Goal: Check status: Check status

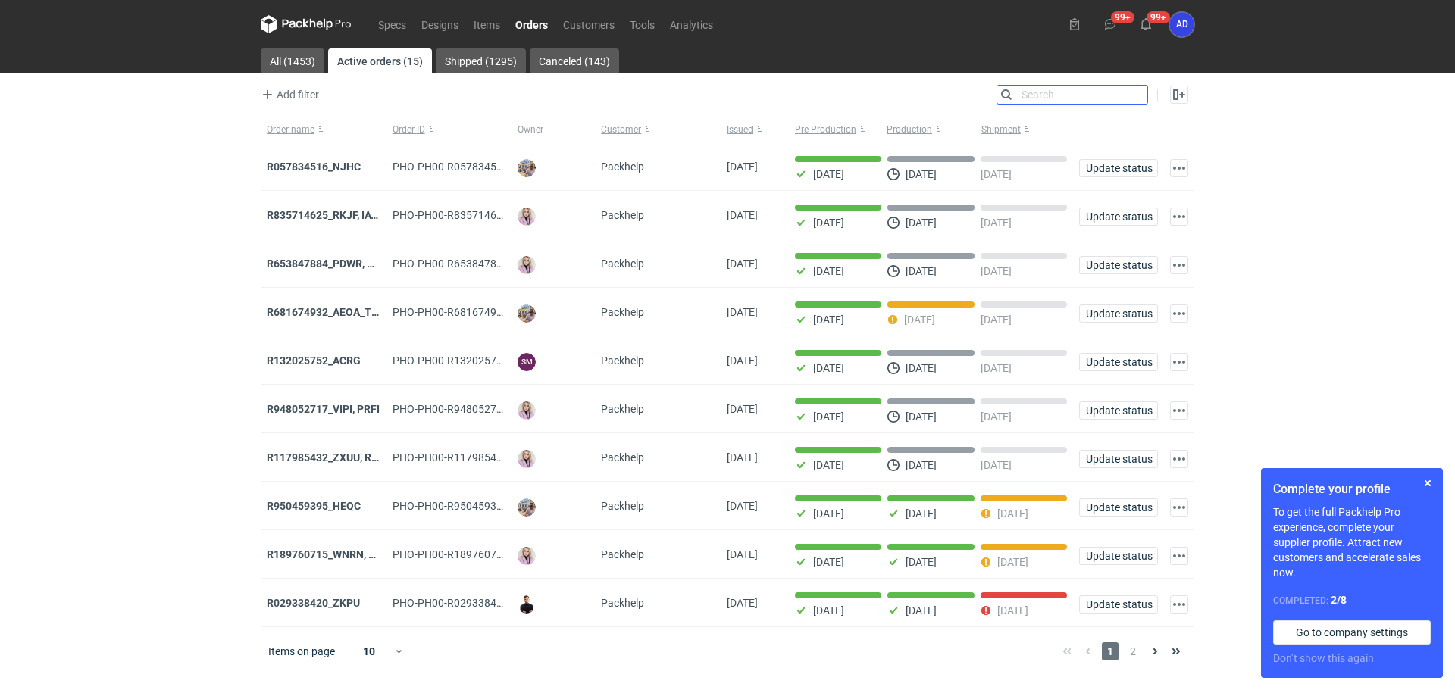
click at [1135, 93] on input "Search" at bounding box center [1072, 95] width 150 height 18
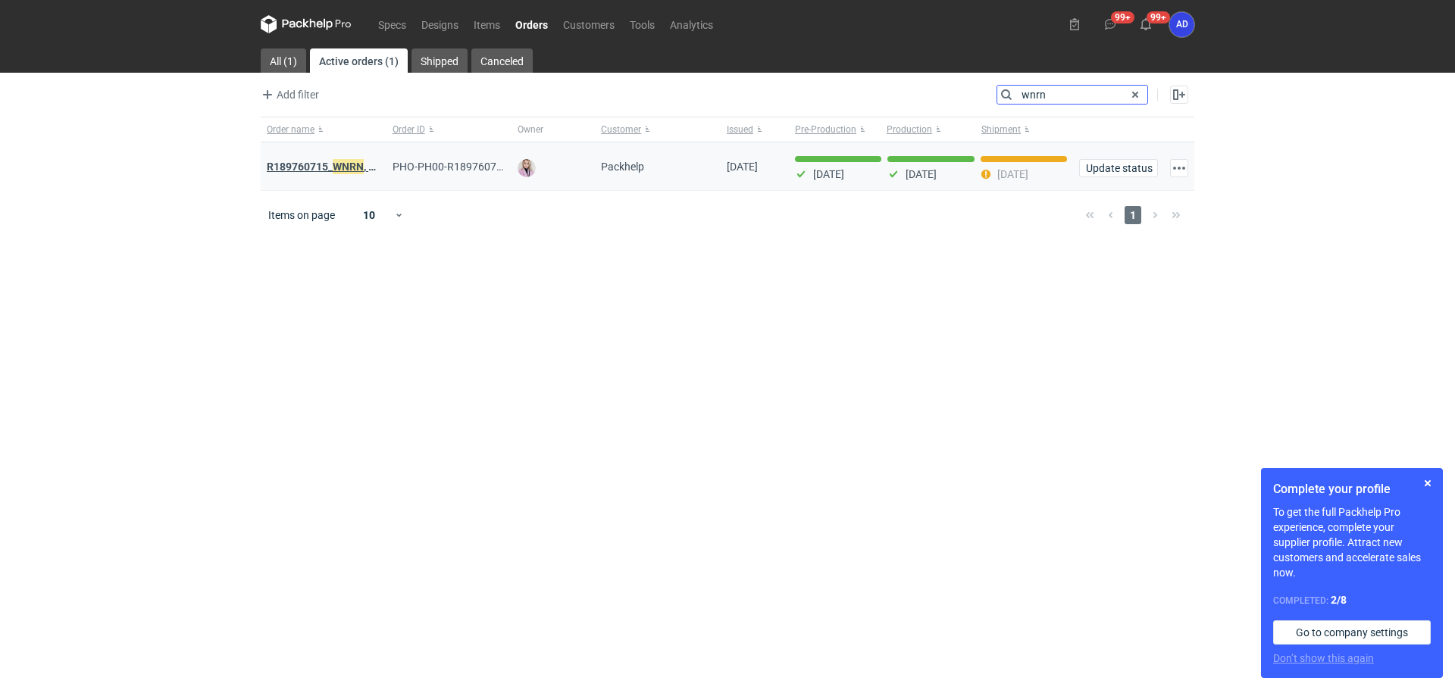
type input "wnrn"
click at [291, 167] on strong "R189760715_ WNRN , CWNS" at bounding box center [333, 166] width 132 height 17
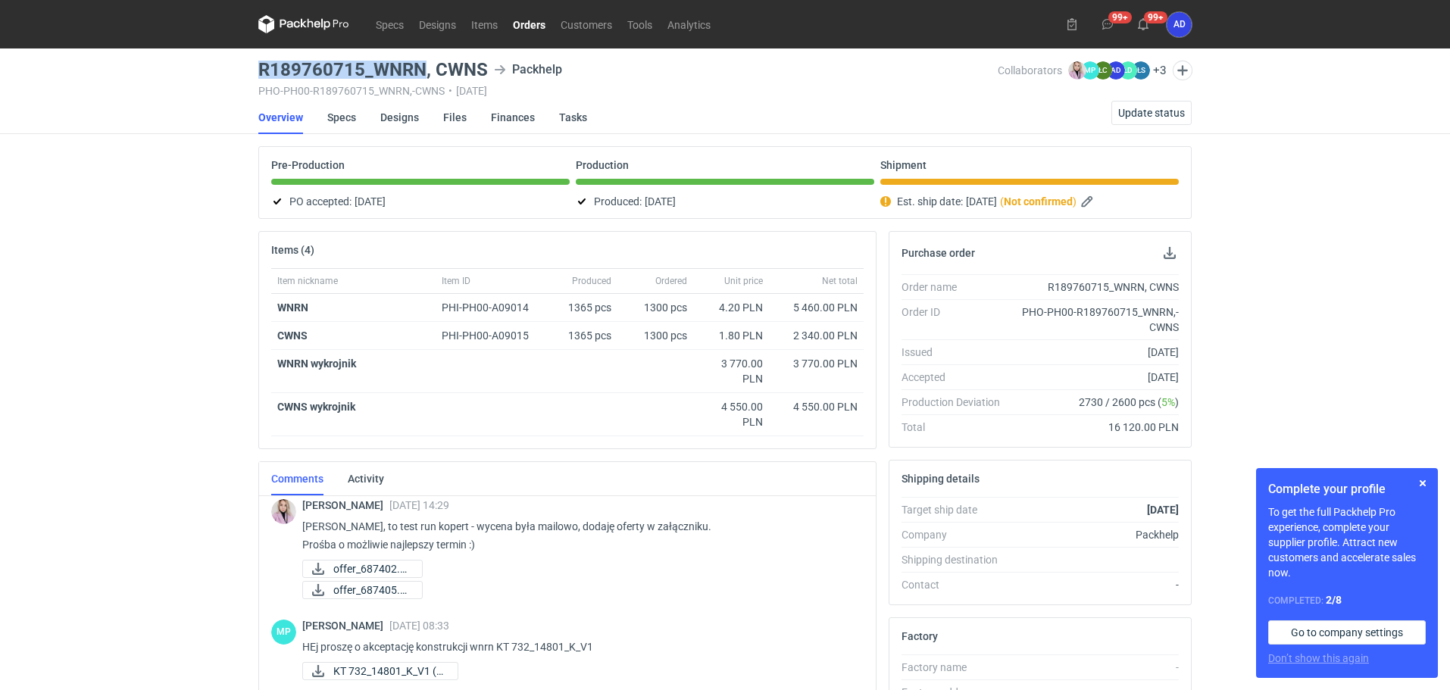
drag, startPoint x: 423, startPoint y: 69, endPoint x: 249, endPoint y: 73, distance: 173.5
click at [249, 73] on div "Specs Designs Items Orders Customers Tools Analytics 99+ 99+ AD [PERSON_NAME] […" at bounding box center [725, 345] width 1450 height 690
copy h3 "R189760715_WNRN"
click at [433, 85] on div "PHO-PH00-R189760715_WNRN,-CWNS • [DATE]" at bounding box center [627, 91] width 739 height 12
drag, startPoint x: 423, startPoint y: 68, endPoint x: 245, endPoint y: 71, distance: 178.8
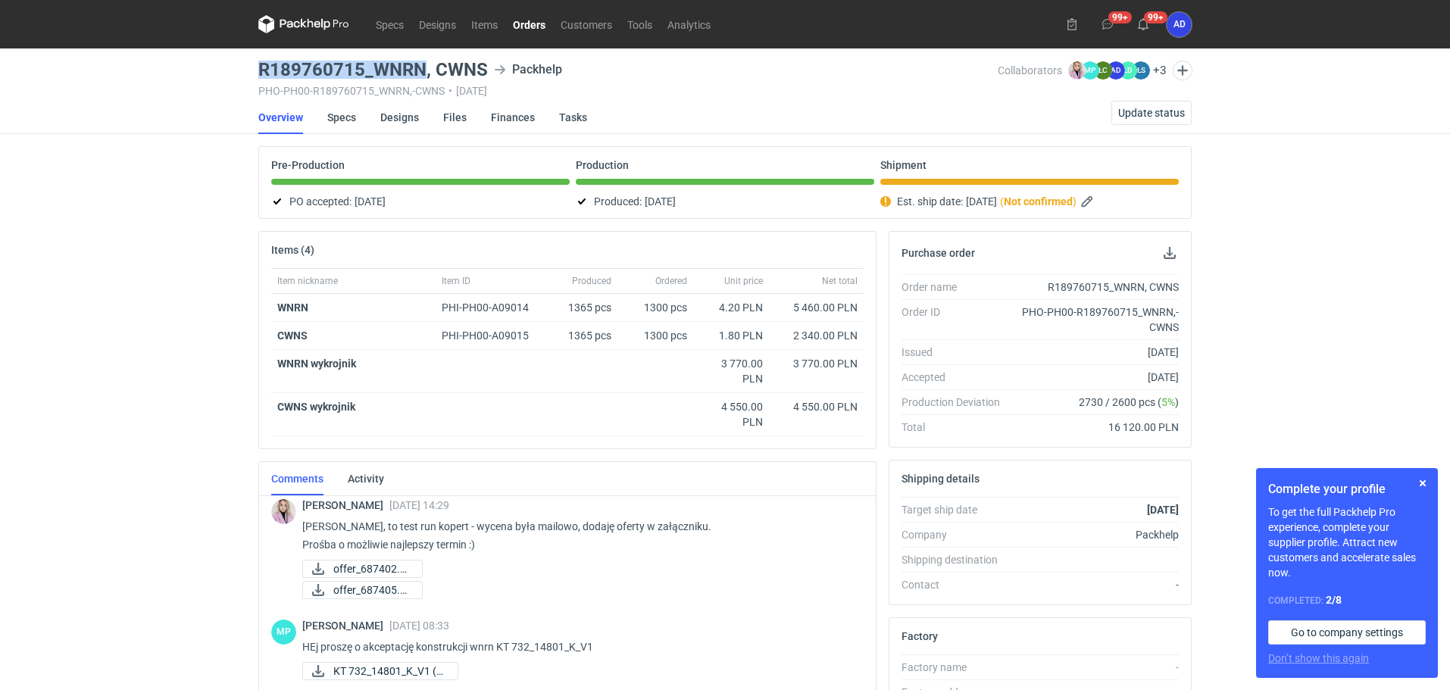
click at [245, 71] on div "Specs Designs Items Orders Customers Tools Analytics 99+ 99+ AD [PERSON_NAME] […" at bounding box center [725, 345] width 1450 height 690
copy h3 "R189760715_WNRN"
